Goal: Task Accomplishment & Management: Complete application form

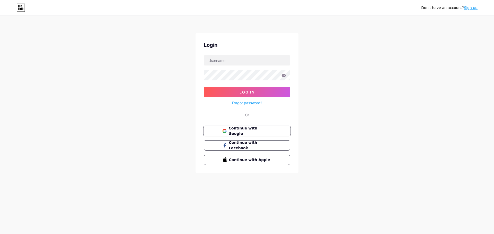
click at [245, 134] on button "Continue with Google" at bounding box center [247, 131] width 88 height 11
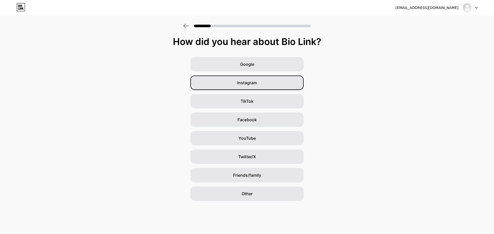
click at [239, 83] on span "Instagram" at bounding box center [247, 83] width 20 height 6
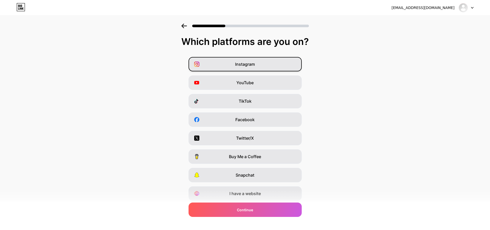
click at [270, 67] on div "Instagram" at bounding box center [244, 64] width 113 height 14
click at [267, 89] on div "YouTube" at bounding box center [244, 83] width 113 height 14
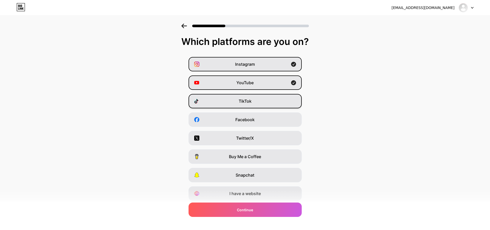
click at [271, 103] on div "TikTok" at bounding box center [244, 101] width 113 height 14
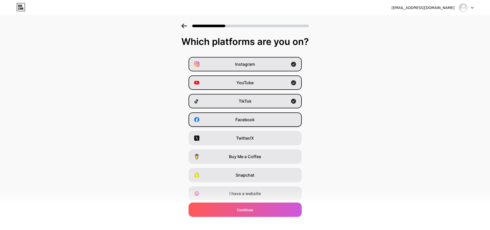
click at [269, 124] on div "Facebook" at bounding box center [244, 120] width 113 height 14
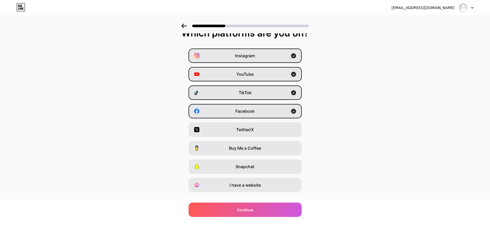
scroll to position [17, 0]
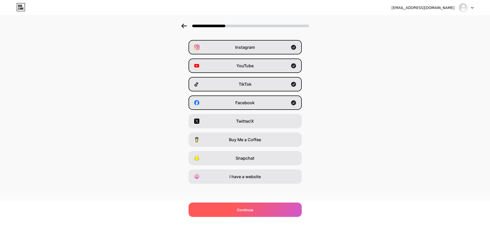
click at [270, 205] on div "Continue" at bounding box center [244, 210] width 113 height 14
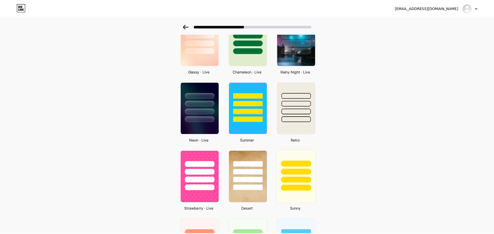
scroll to position [0, 0]
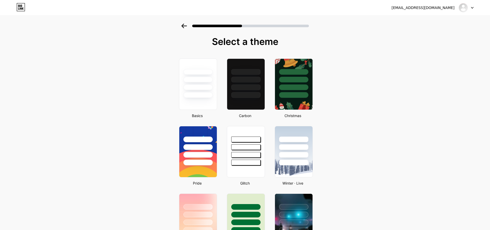
click at [23, 8] on icon at bounding box center [23, 8] width 2 height 2
click at [281, 98] on div at bounding box center [293, 96] width 30 height 6
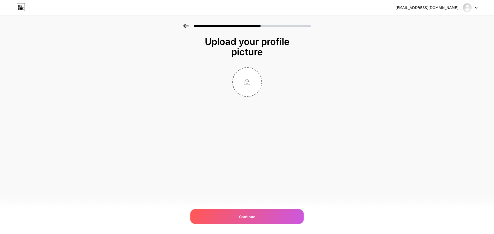
click at [204, 92] on div at bounding box center [246, 82] width 103 height 30
click at [266, 218] on div "Continue" at bounding box center [246, 217] width 113 height 14
click at [251, 86] on input "file" at bounding box center [247, 82] width 29 height 29
click at [245, 95] on input "file" at bounding box center [247, 82] width 29 height 29
type input "C:\fakepath\UCS.png"
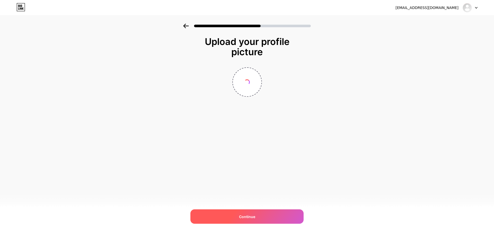
click at [280, 220] on div "Continue" at bounding box center [246, 217] width 113 height 14
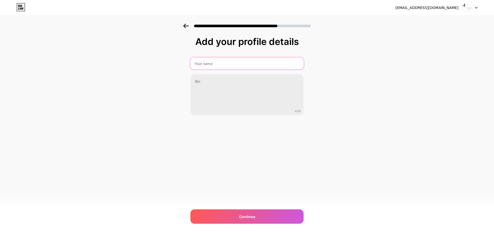
click at [225, 63] on input "text" at bounding box center [247, 63] width 114 height 12
type input "a"
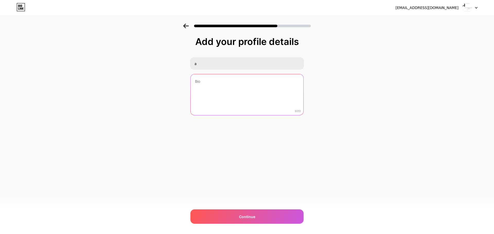
click at [211, 85] on textarea at bounding box center [246, 94] width 113 height 41
type textarea "a"
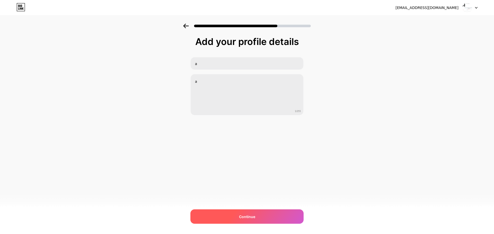
click at [265, 213] on div "Continue" at bounding box center [246, 217] width 113 height 14
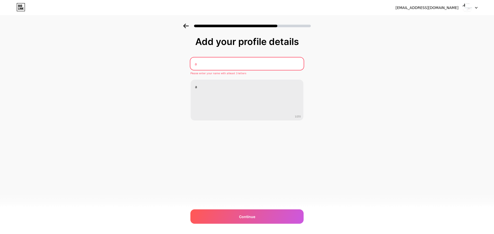
click at [230, 66] on input "a" at bounding box center [246, 64] width 113 height 12
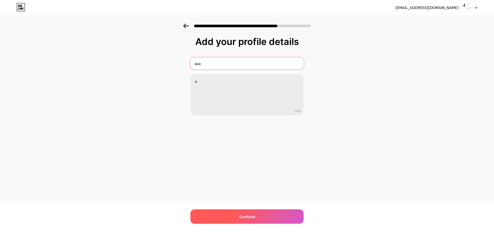
type input "aaa"
click at [250, 214] on span "Continue" at bounding box center [247, 216] width 16 height 5
click at [262, 214] on div "Continue" at bounding box center [246, 217] width 113 height 14
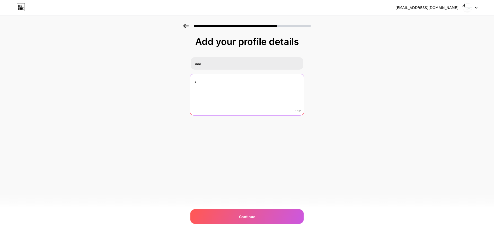
click at [252, 87] on textarea "a" at bounding box center [247, 95] width 114 height 42
type textarea "afsdffsd"
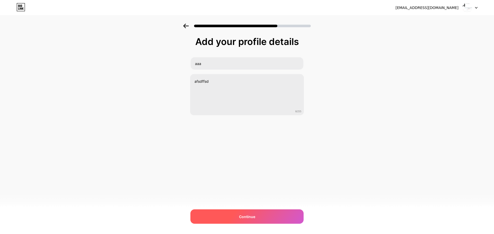
click at [263, 222] on div "Continue" at bounding box center [246, 217] width 113 height 14
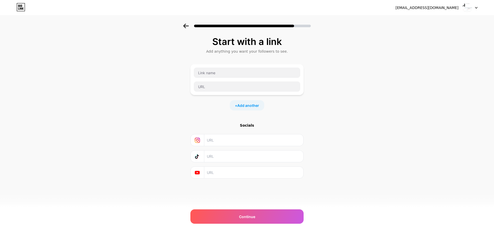
click at [215, 137] on input "text" at bounding box center [253, 140] width 93 height 12
click at [216, 76] on input "text" at bounding box center [247, 73] width 106 height 10
click at [262, 216] on div "Continue" at bounding box center [246, 217] width 113 height 14
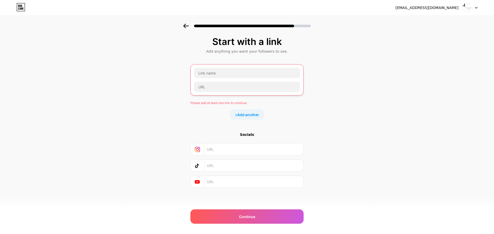
click at [429, 13] on div "[EMAIL_ADDRESS][DOMAIN_NAME] Logout" at bounding box center [247, 7] width 494 height 15
click at [430, 10] on div "[EMAIL_ADDRESS][DOMAIN_NAME]" at bounding box center [426, 7] width 63 height 5
click at [476, 9] on div at bounding box center [469, 7] width 15 height 9
click at [25, 8] on icon at bounding box center [21, 7] width 8 height 8
